Goal: Information Seeking & Learning: Learn about a topic

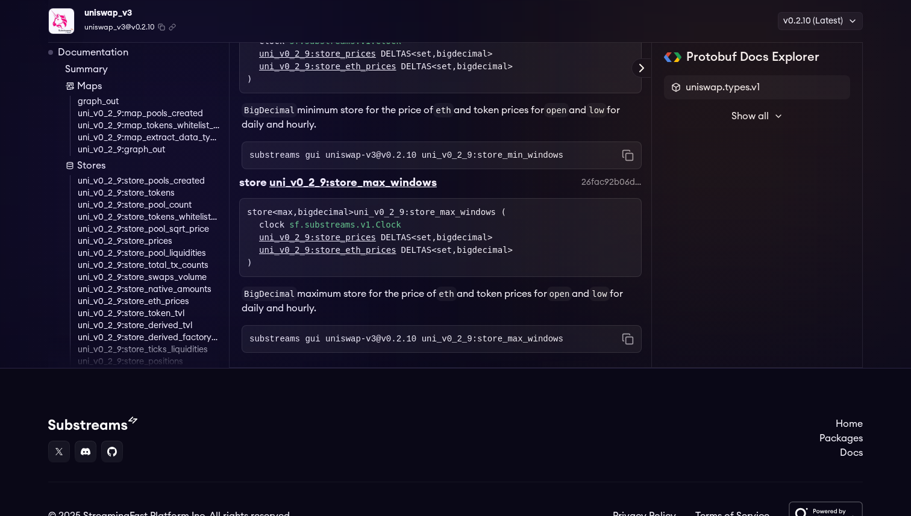
scroll to position [5399, 0]
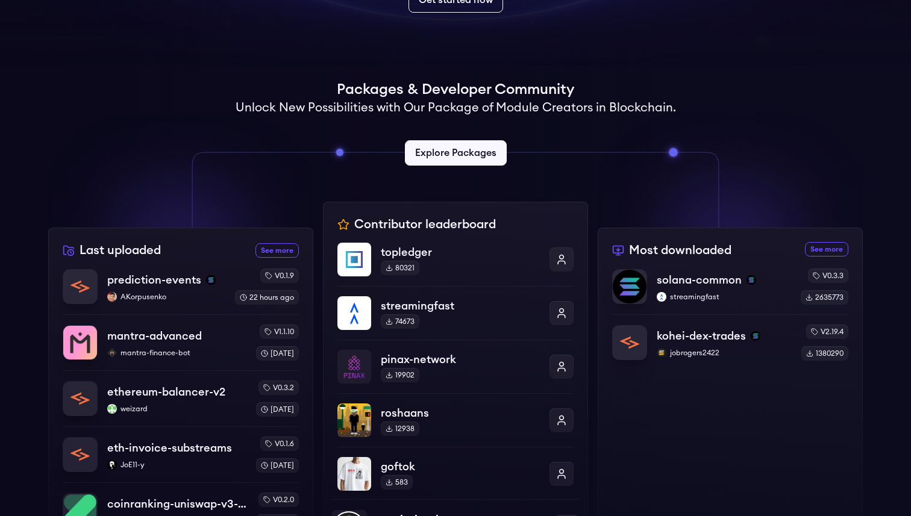
scroll to position [234, 0]
click at [462, 160] on link "Explore Packages" at bounding box center [455, 153] width 107 height 27
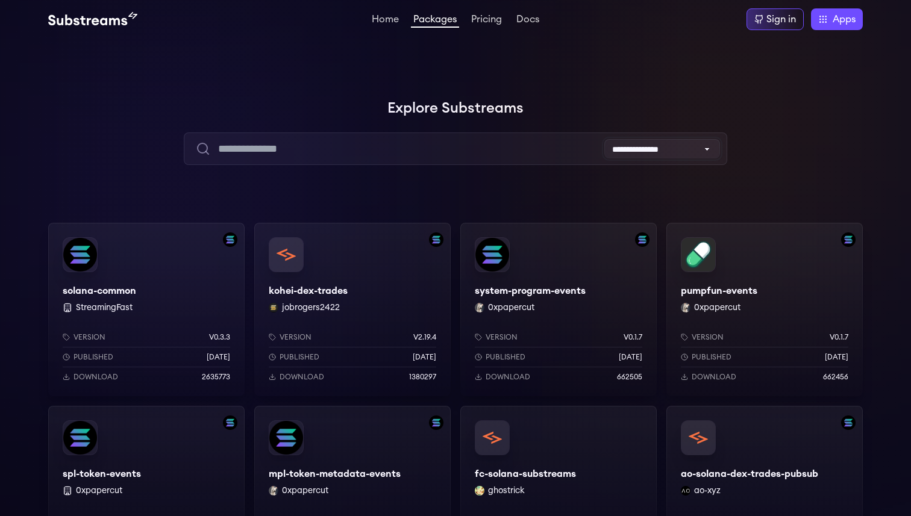
click at [659, 146] on select "**********" at bounding box center [662, 148] width 116 height 19
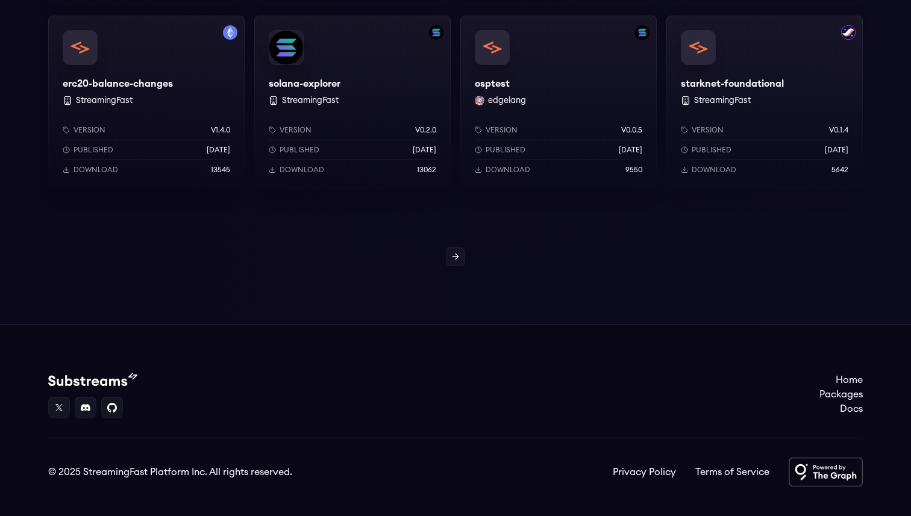
scroll to position [1122, 0]
click at [451, 255] on icon at bounding box center [456, 257] width 10 height 10
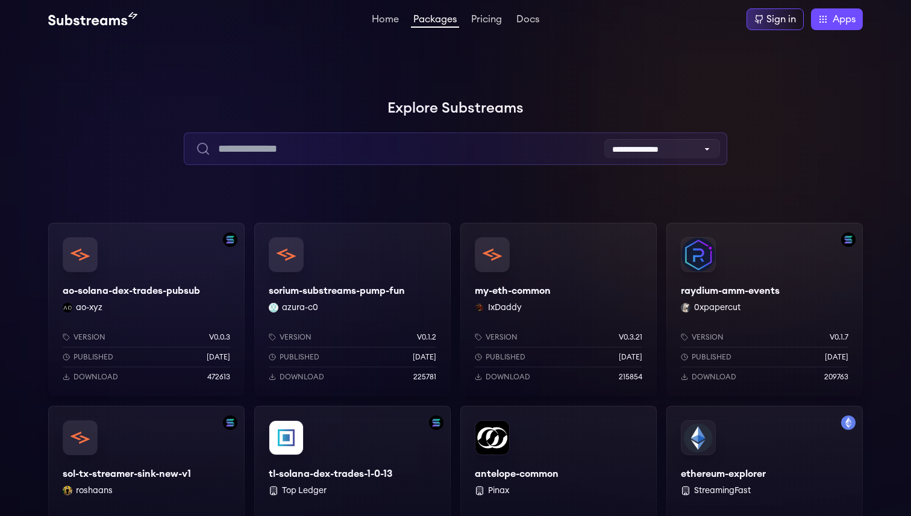
click at [422, 149] on input "text" at bounding box center [455, 149] width 543 height 33
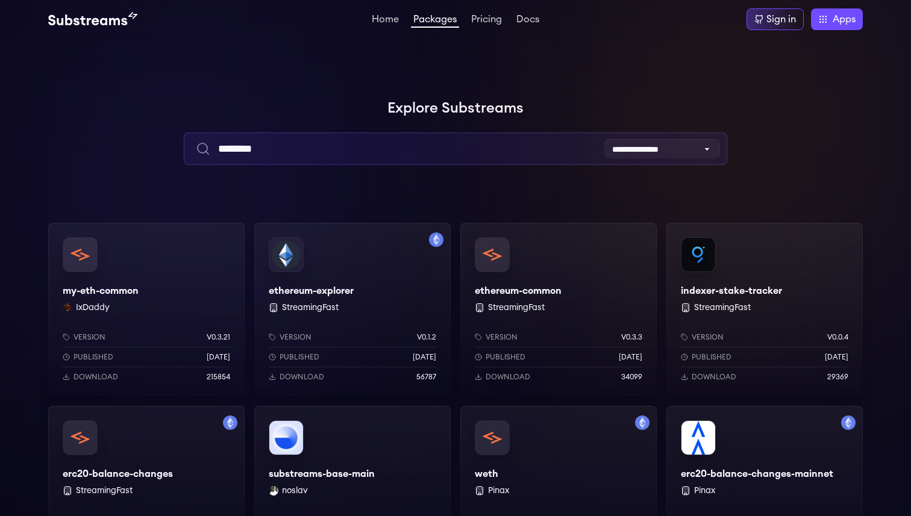
type input "********"
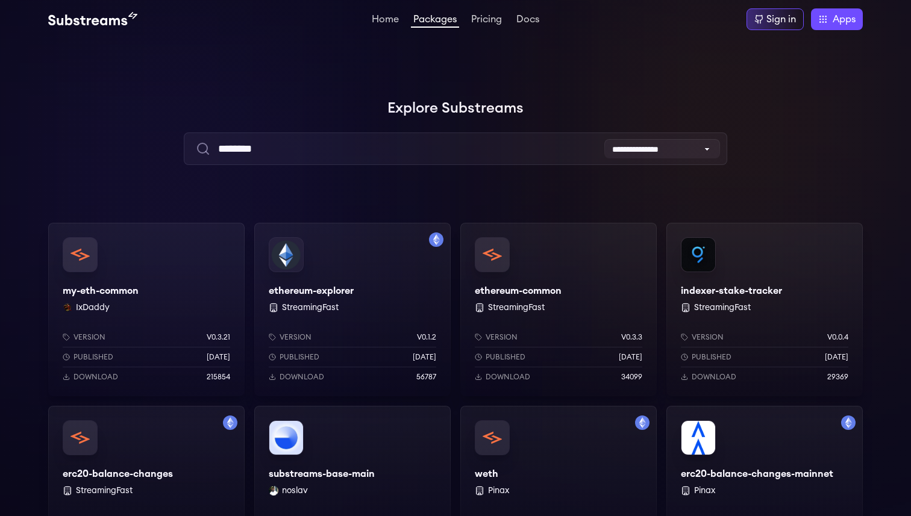
click at [127, 290] on div "my-eth-common IxDaddy Version v0.3.21 Published [DATE] Download 215854" at bounding box center [146, 309] width 196 height 173
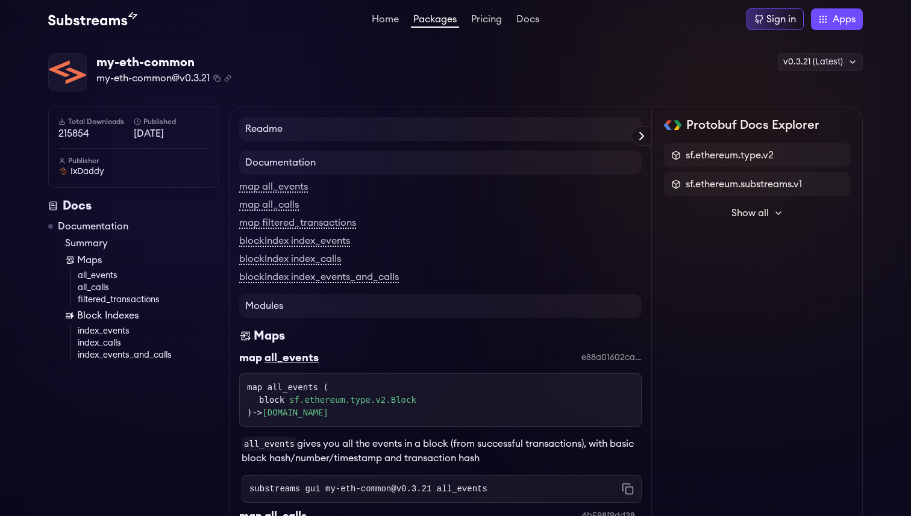
click at [751, 217] on span "Show all" at bounding box center [749, 213] width 37 height 14
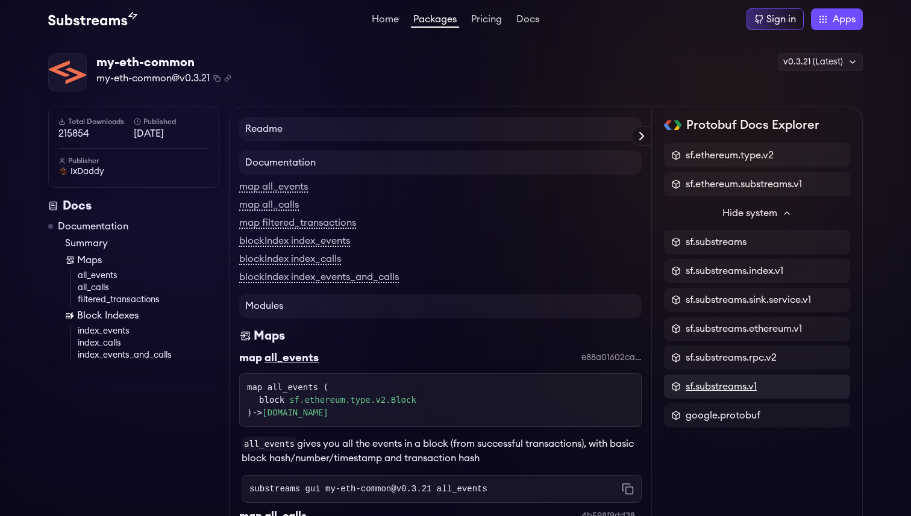
click at [716, 386] on span "sf.substreams.v1" at bounding box center [721, 387] width 71 height 14
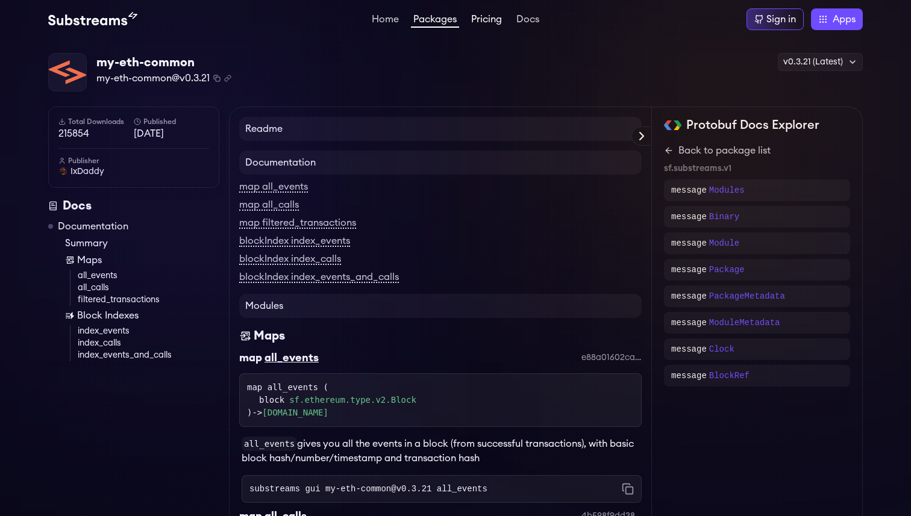
click at [489, 21] on link "Pricing" at bounding box center [487, 20] width 36 height 12
